Goal: Information Seeking & Learning: Learn about a topic

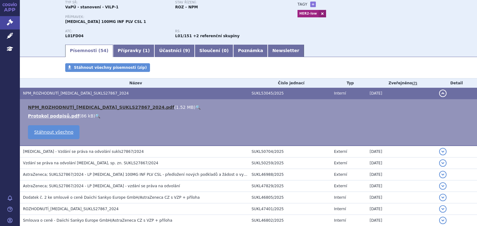
scroll to position [50, 0]
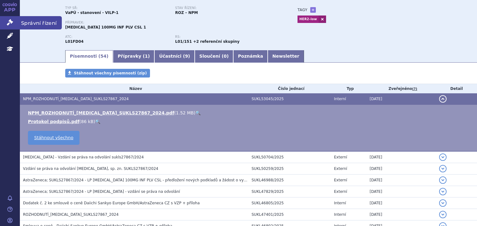
click at [7, 22] on icon at bounding box center [10, 22] width 6 height 6
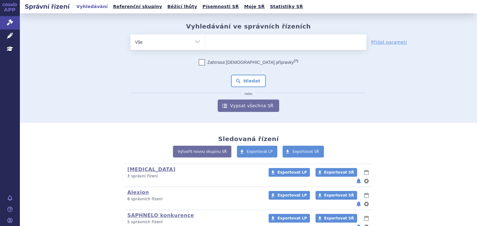
click at [222, 42] on ul at bounding box center [285, 40] width 161 height 13
click at [205, 42] on select at bounding box center [205, 42] width 0 height 16
type input "tr"
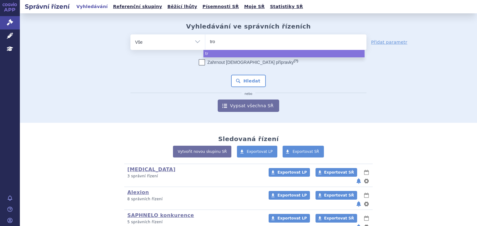
type input "trod"
type input "trodel"
type input "trodelv"
type input "trodelvy"
select select "trodelvy"
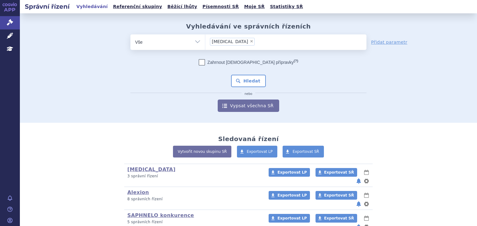
click at [241, 87] on div "Zahrnout bratrské přípravky (?) * Pozor, hledání dle vyhledávacího parametru In…" at bounding box center [248, 85] width 236 height 53
click at [244, 81] on button "Hledat" at bounding box center [248, 81] width 35 height 12
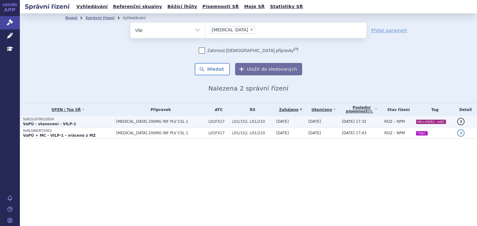
click at [229, 124] on td "L01/152, L01/210" at bounding box center [251, 121] width 44 height 11
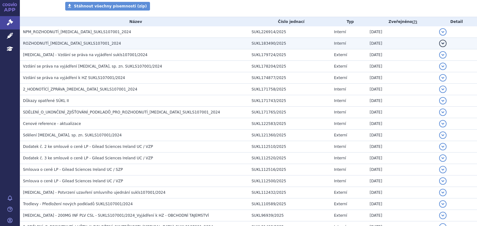
scroll to position [99, 0]
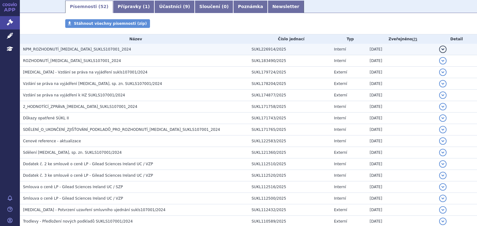
click at [115, 50] on h3 "NPM_ROZHODNUTÍ_[MEDICAL_DATA]_SUKLS107001_2024" at bounding box center [135, 49] width 225 height 6
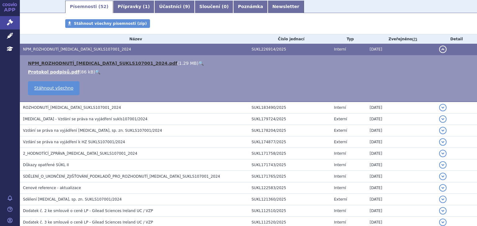
click at [122, 62] on link "NPM_ROZHODNUTÍ_[MEDICAL_DATA]_SUKLS107001_2024.pdf" at bounding box center [102, 63] width 149 height 5
drag, startPoint x: 99, startPoint y: 119, endPoint x: 97, endPoint y: 131, distance: 12.4
click at [99, 119] on span "[MEDICAL_DATA] - Vzdání se práva na vyjádření sukls107001/2024" at bounding box center [85, 119] width 125 height 4
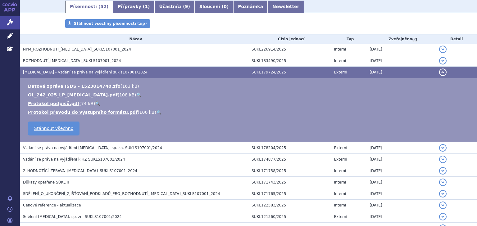
click at [96, 133] on td "Datová zpráva ISDS - 1523014740.zfo ( 163 kB ) OL_242_025_LP_[MEDICAL_DATA].pdf…" at bounding box center [248, 110] width 457 height 64
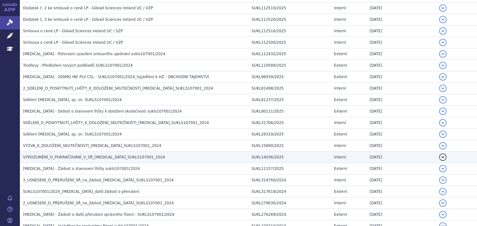
scroll to position [331, 0]
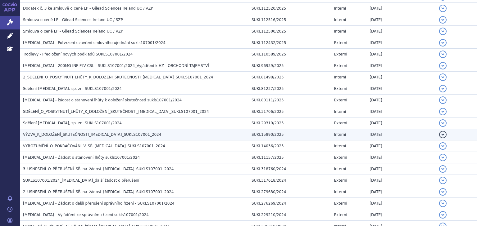
click at [93, 133] on span "VÝZVA_K_DOLOŽENÍ_SKUTEČNOSTI_[MEDICAL_DATA]_SUKLS107001_2024" at bounding box center [92, 135] width 138 height 4
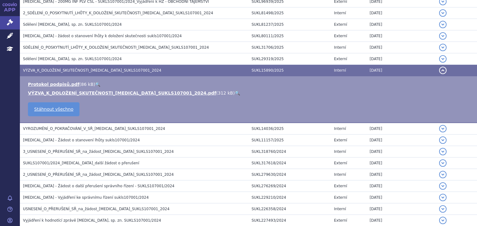
scroll to position [267, 0]
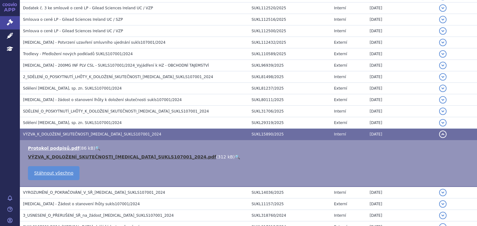
click at [92, 156] on link "VÝZVA_K_DOLOŽENÍ_SKUTEČNOSTI_[MEDICAL_DATA]_SUKLS107001_2024.pdf" at bounding box center [122, 157] width 188 height 5
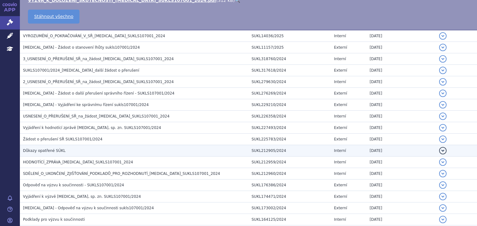
scroll to position [416, 0]
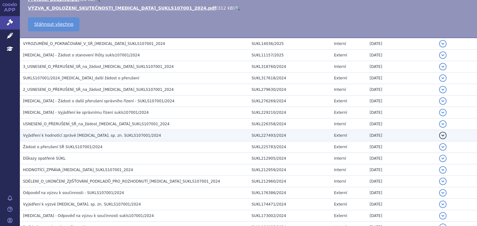
click at [79, 134] on span "Vyjádření k hodnotící zprávě [MEDICAL_DATA], sp. zn. SUKLS107001/2024" at bounding box center [92, 136] width 138 height 4
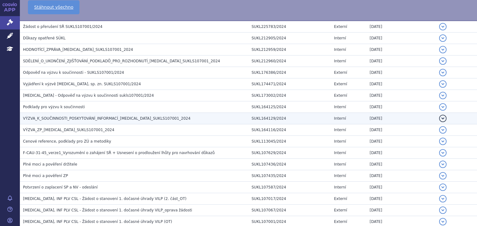
scroll to position [568, 0]
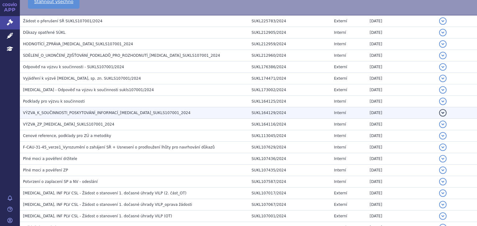
click at [78, 111] on span "VÝZVA_K_SOUČINNOSTI_POSKYTOVÁNÍ_INFORMACÍ_[MEDICAL_DATA]_SUKLS107001_2024" at bounding box center [106, 113] width 167 height 4
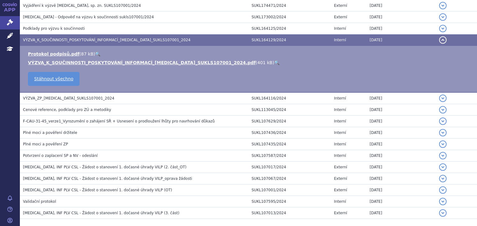
scroll to position [496, 0]
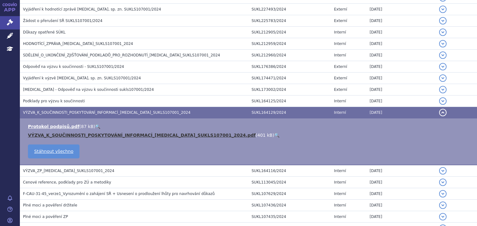
click at [82, 134] on link "VÝZVA_K_SOUČINNOSTI_POSKYTOVÁNÍ_INFORMACÍ_[MEDICAL_DATA]_SUKLS107001_2024.pdf" at bounding box center [142, 135] width 228 height 5
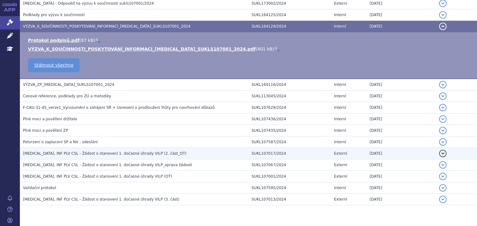
scroll to position [595, 0]
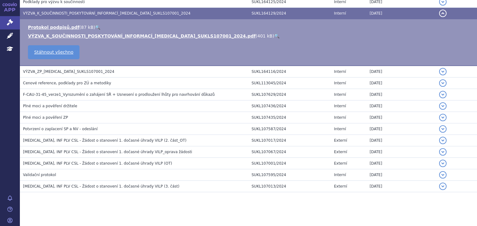
click at [132, 150] on span "[MEDICAL_DATA], INF PLV CSL - Žádost o stanovení 1. dočasné úhrady VILP_oprava …" at bounding box center [107, 152] width 169 height 4
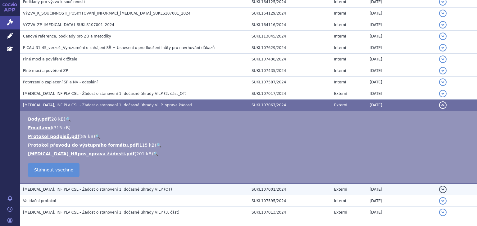
click at [90, 188] on span "[MEDICAL_DATA], INF PLV CSL - Žádost o stanovení 1. dočasné úhrady VILP (OT)" at bounding box center [97, 190] width 149 height 4
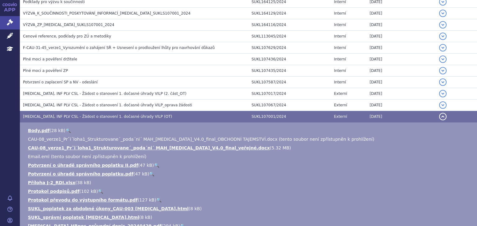
scroll to position [612, 0]
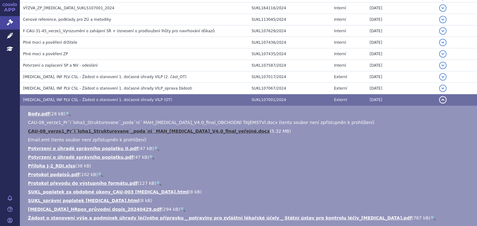
click at [97, 129] on link "CAU-08_verze1_Prˇi´loha1_Strukturovane´_poda´ni´ MAH_[MEDICAL_DATA]_V4.0_final_…" at bounding box center [149, 131] width 242 height 5
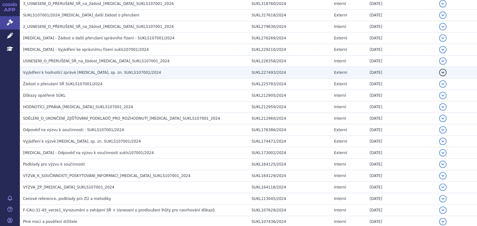
scroll to position [430, 0]
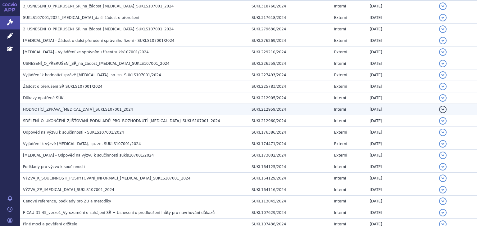
click at [71, 108] on span "HODNOTÍCÍ_ZPRÁVA_[MEDICAL_DATA]_SUKLS107001_2024" at bounding box center [78, 109] width 110 height 4
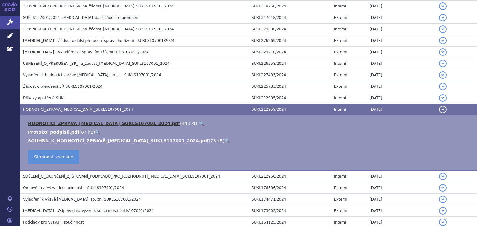
click at [102, 121] on link "HODNOTÍCÍ_ZPRÁVA_[MEDICAL_DATA]_SUKLS107001_2024.pdf" at bounding box center [104, 123] width 152 height 5
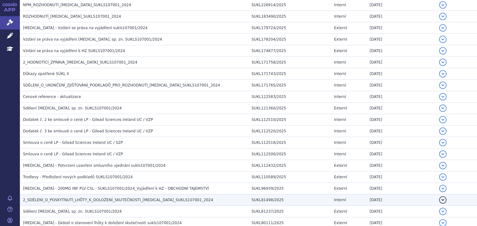
scroll to position [115, 0]
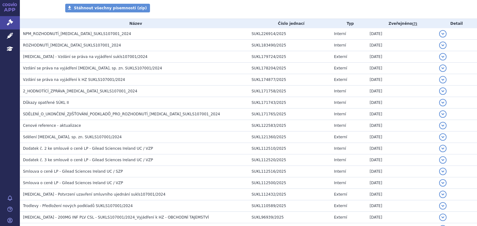
click at [419, 9] on div "Stáhnout všechny písemnosti (zip)" at bounding box center [248, 11] width 391 height 15
